Goal: Browse casually

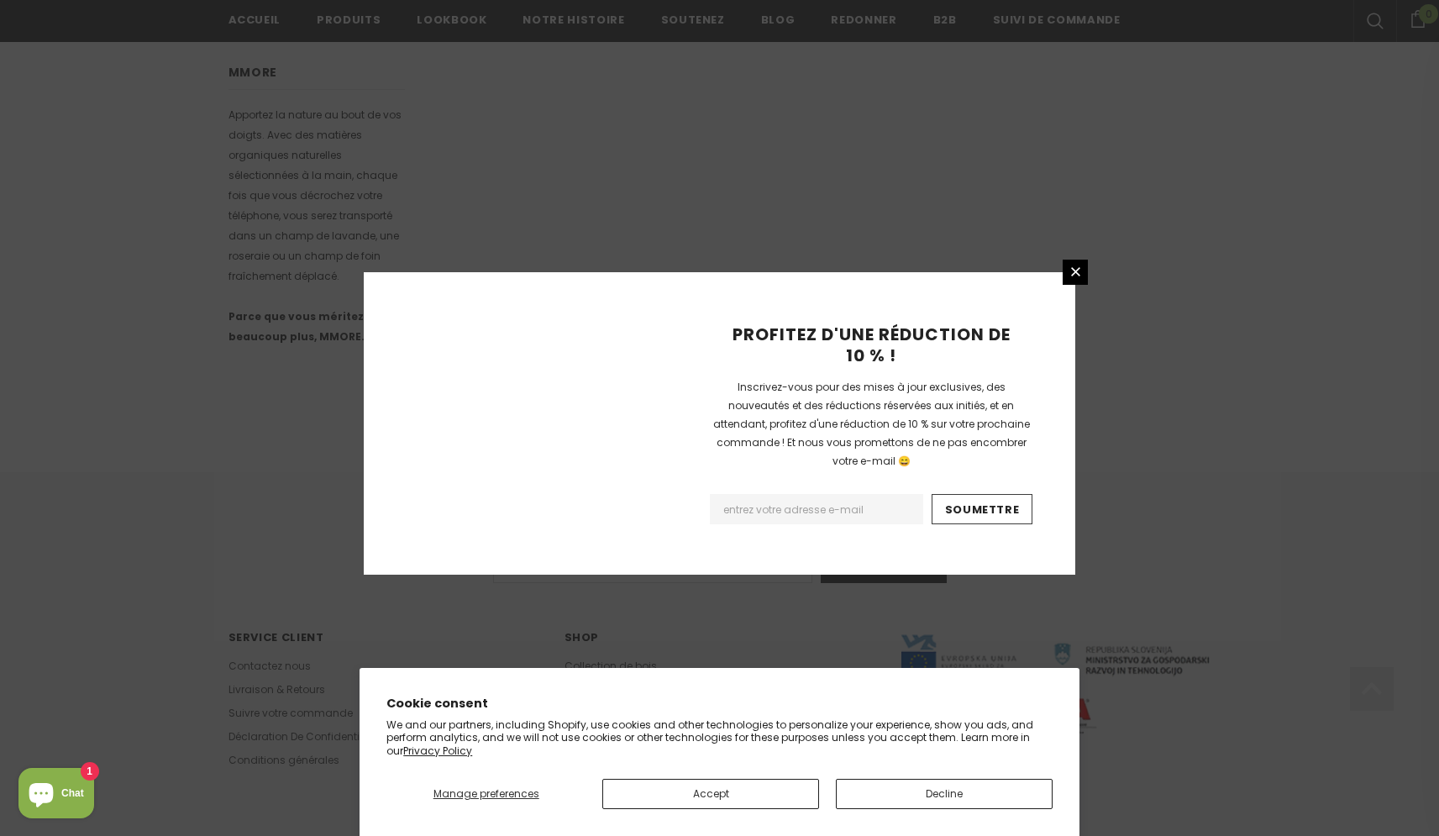
scroll to position [927, 0]
